Goal: Find specific page/section: Find specific page/section

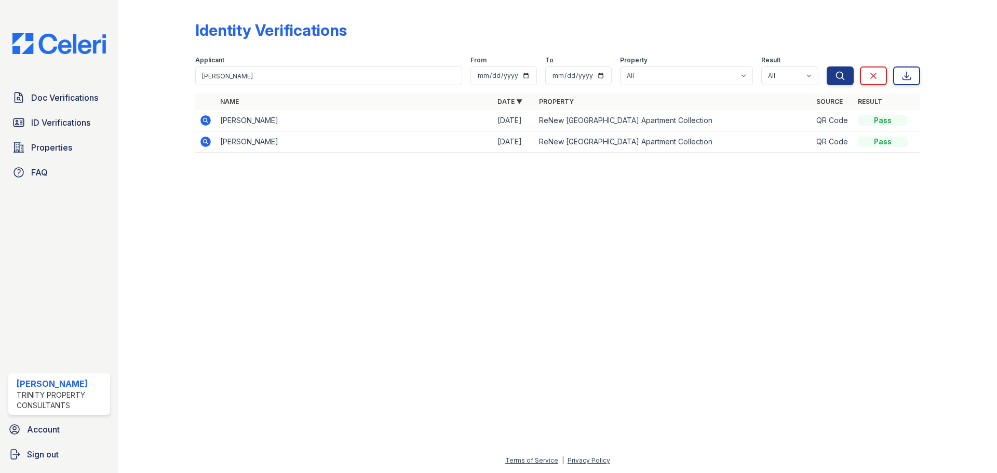
drag, startPoint x: 311, startPoint y: 88, endPoint x: 301, endPoint y: 78, distance: 13.6
click at [307, 84] on form "Applicant travis From To Property All ReNew 3902 ReNew Kentwood ReNew Millbrook…" at bounding box center [557, 69] width 725 height 42
drag, startPoint x: 300, startPoint y: 78, endPoint x: 124, endPoint y: 61, distance: 177.4
click at [124, 61] on div "Identity Verifications Filter Applicant travis From To Property All ReNew 3902 …" at bounding box center [557, 236] width 879 height 473
click at [44, 115] on link "ID Verifications" at bounding box center [59, 122] width 102 height 21
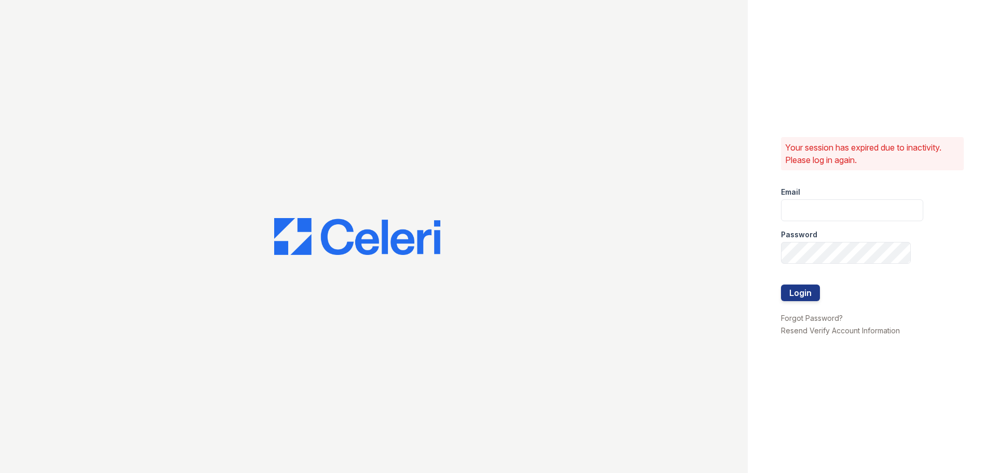
type input "gbarton@trinity-pm.com"
click at [783, 285] on button "Login" at bounding box center [800, 293] width 39 height 17
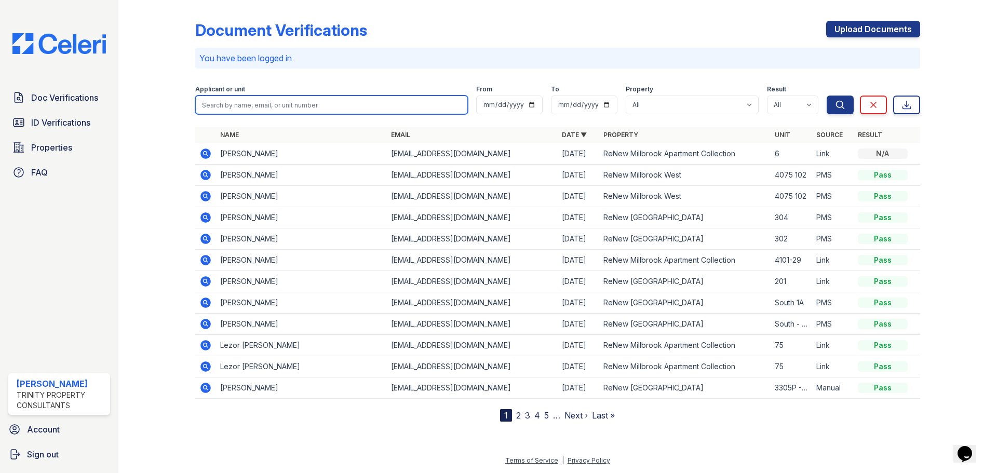
click at [276, 108] on input "search" at bounding box center [331, 105] width 273 height 19
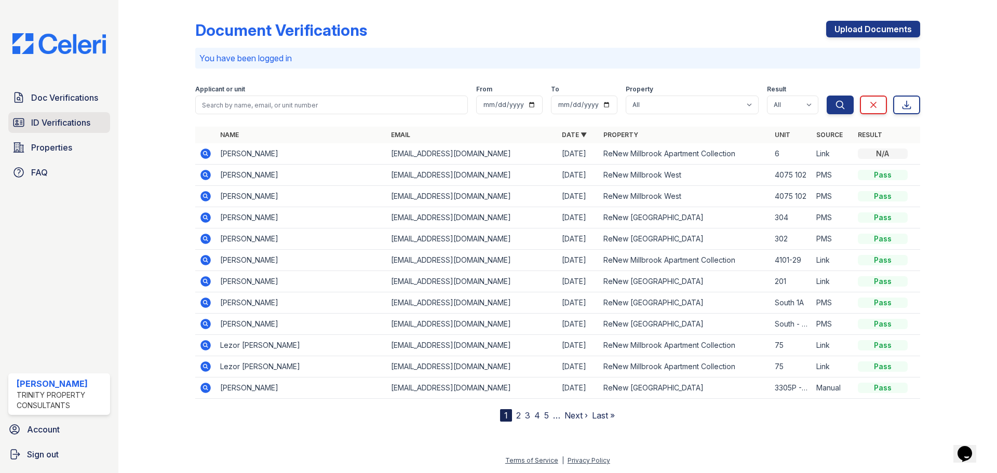
click at [36, 122] on span "ID Verifications" at bounding box center [60, 122] width 59 height 12
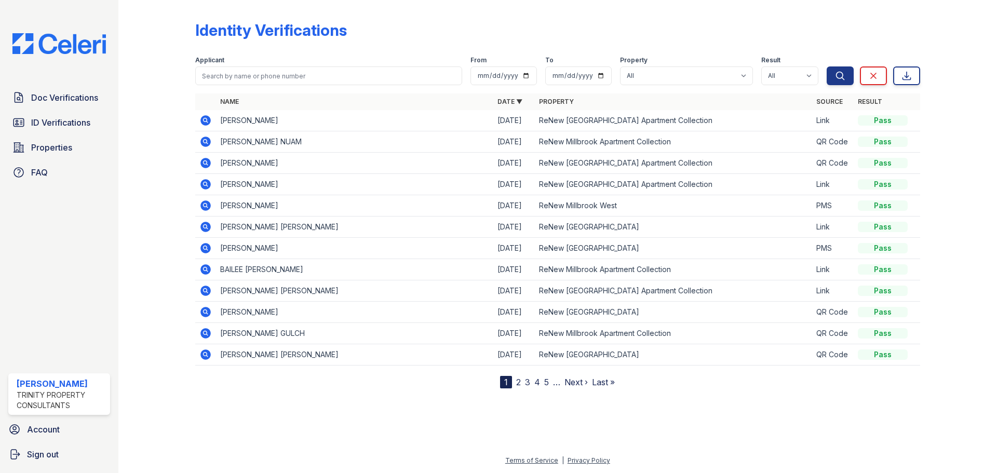
click at [251, 87] on form "Applicant From To Property All ReNew 3902 ReNew [GEOGRAPHIC_DATA] [GEOGRAPHIC_D…" at bounding box center [557, 69] width 725 height 42
